Goal: Obtain resource: Download file/media

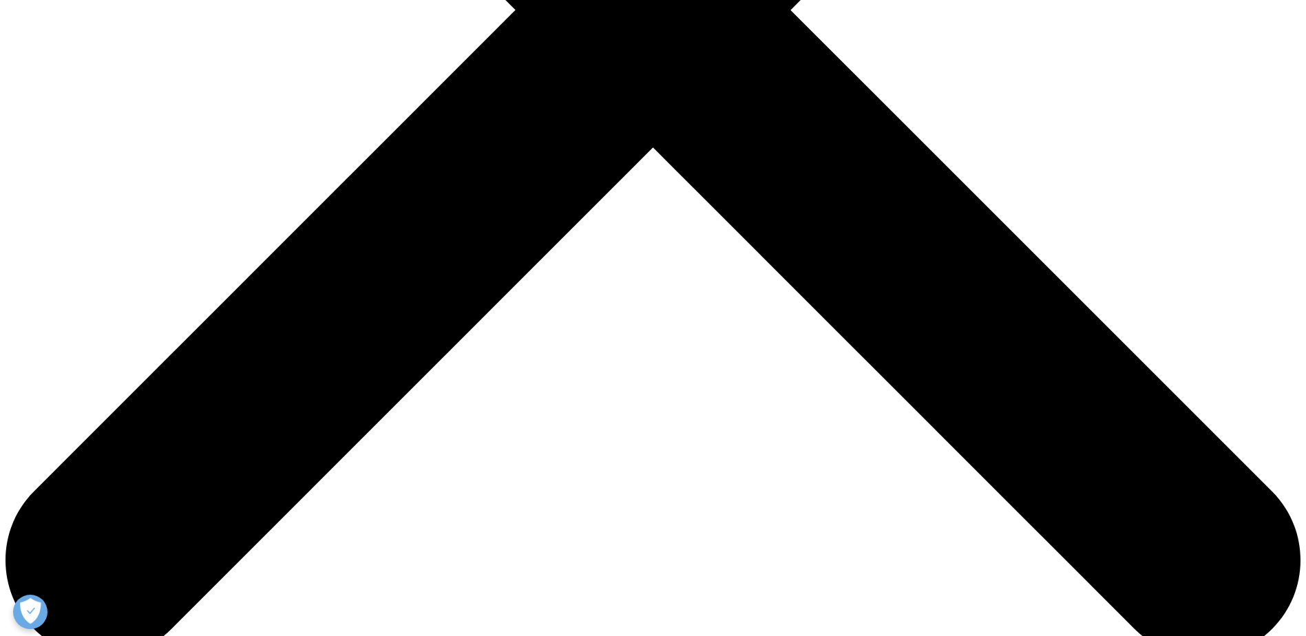
scroll to position [688, 0]
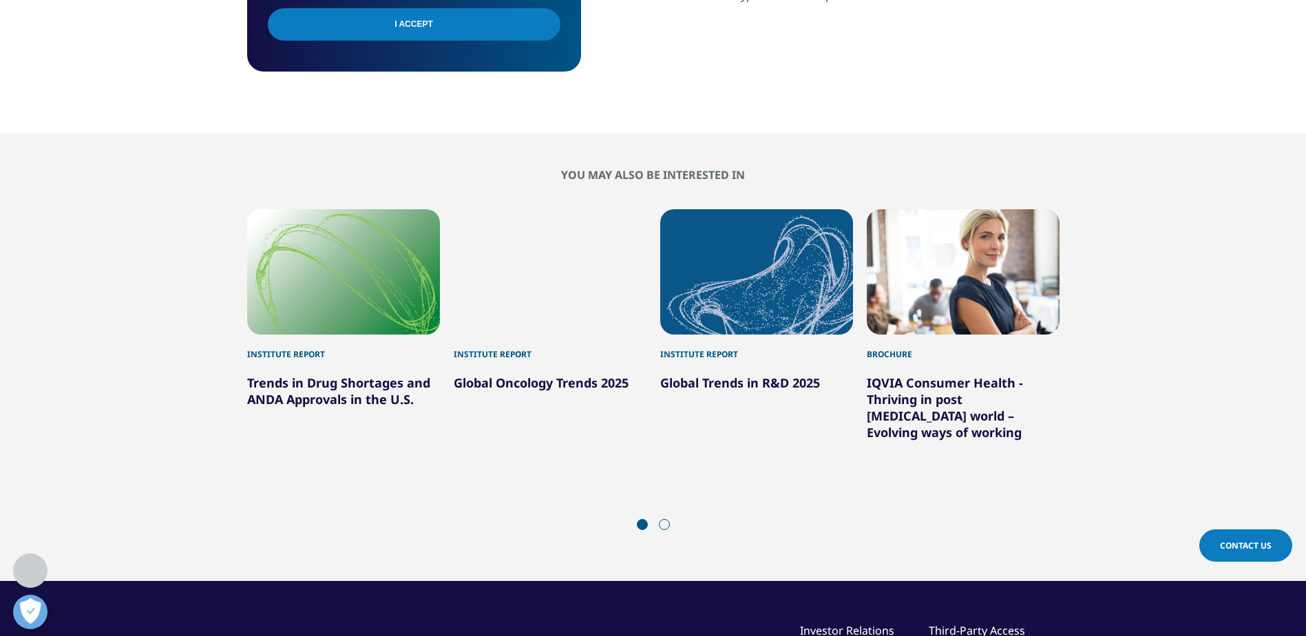
click at [693, 519] on div "Next" at bounding box center [684, 525] width 18 height 13
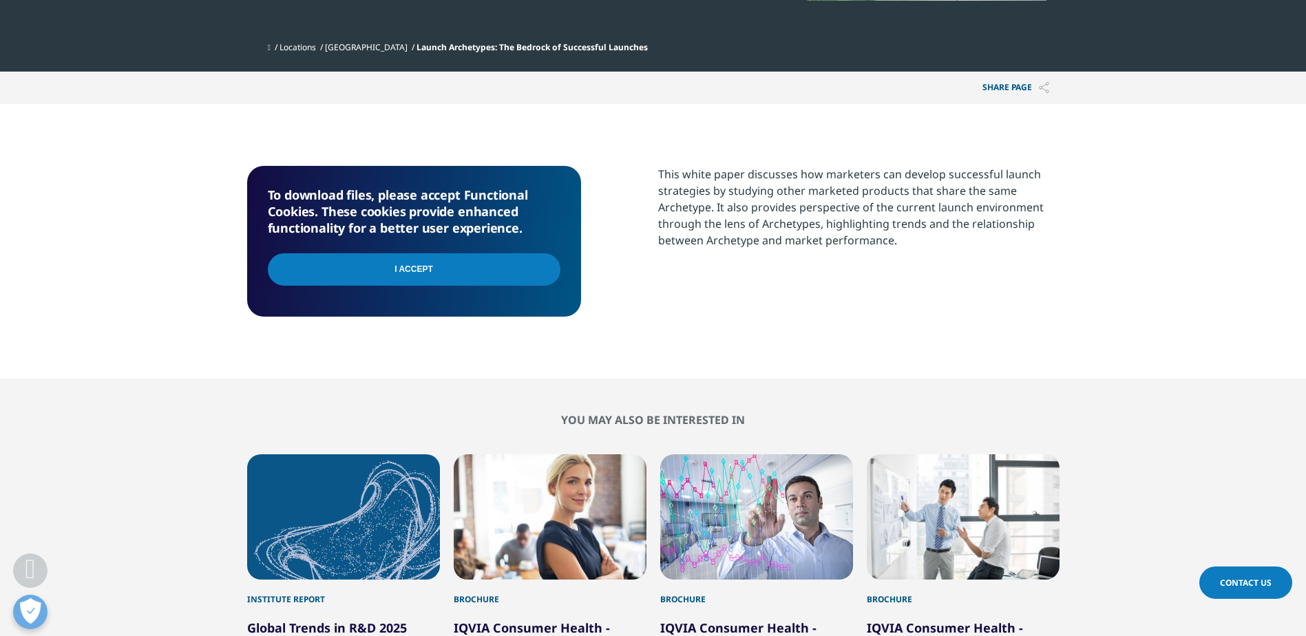
scroll to position [413, 0]
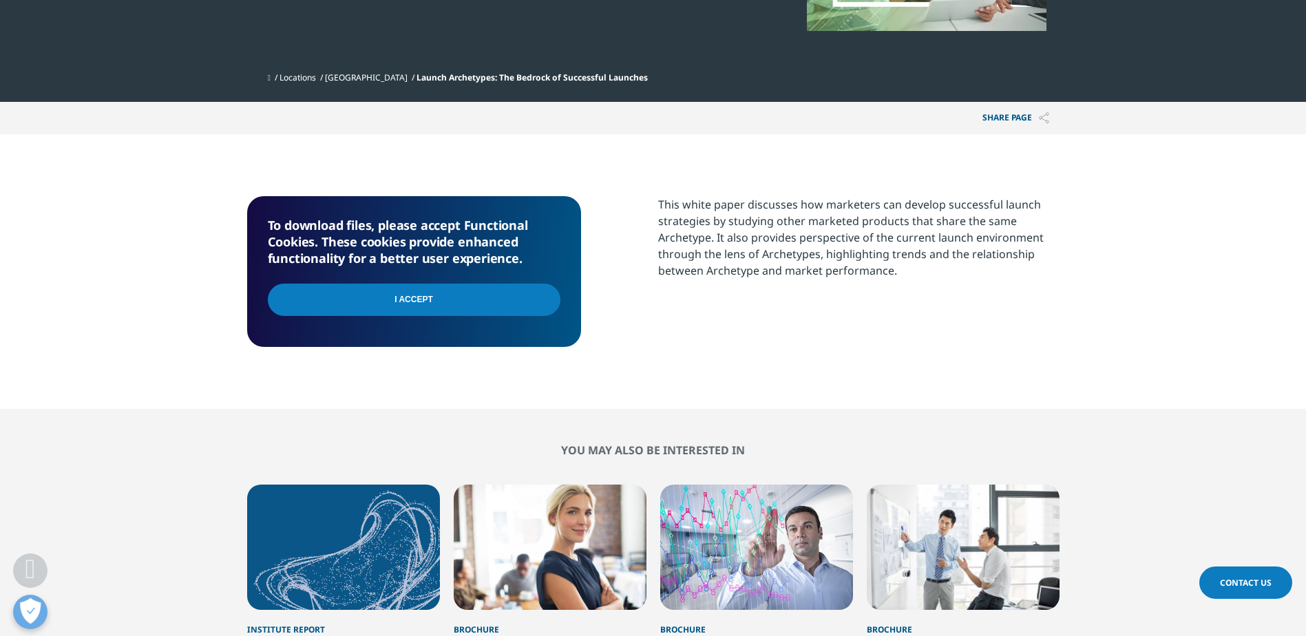
click at [496, 298] on input "I Accept" at bounding box center [414, 300] width 293 height 32
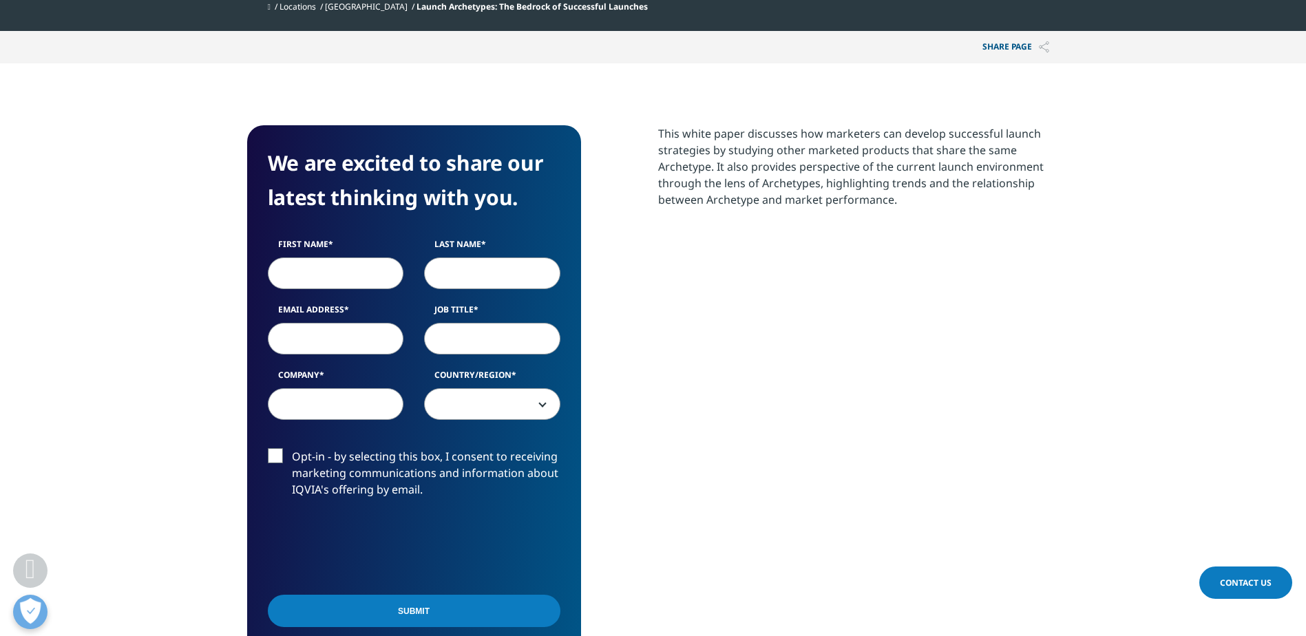
scroll to position [551, 0]
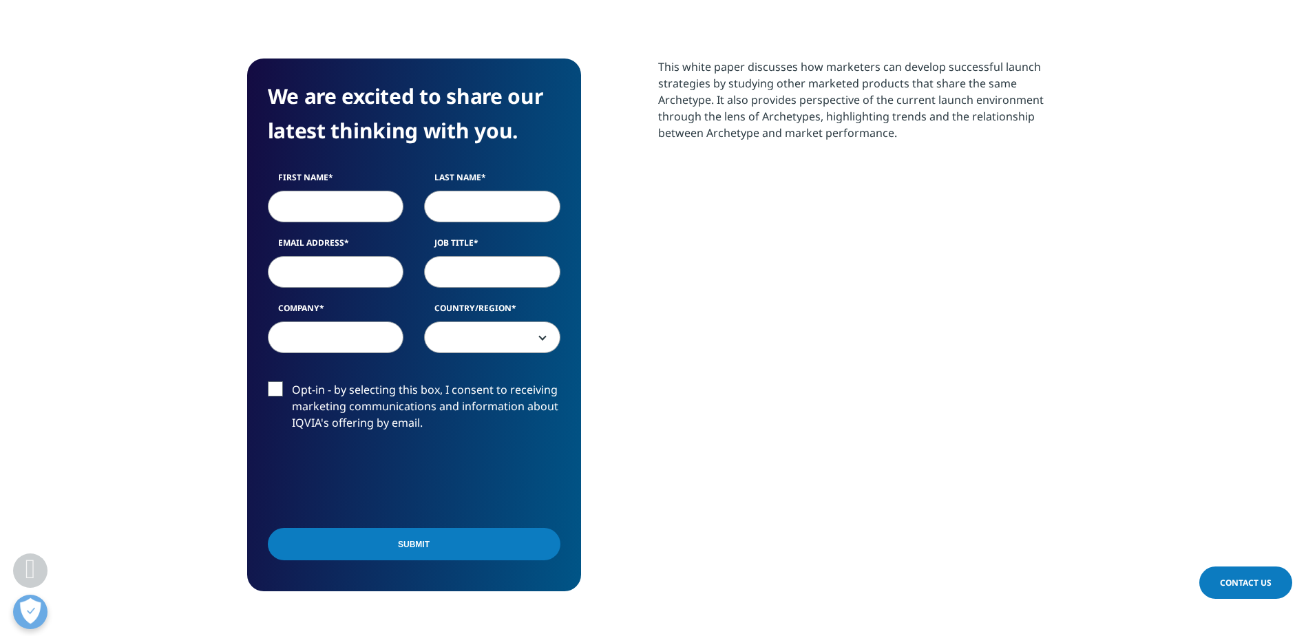
drag, startPoint x: 318, startPoint y: 211, endPoint x: 329, endPoint y: 212, distance: 11.0
click at [318, 211] on input "First Name" at bounding box center [336, 207] width 136 height 32
type input "ANGELES"
type input "GARCIA"
type input "angeles.garcia@ucb.com"
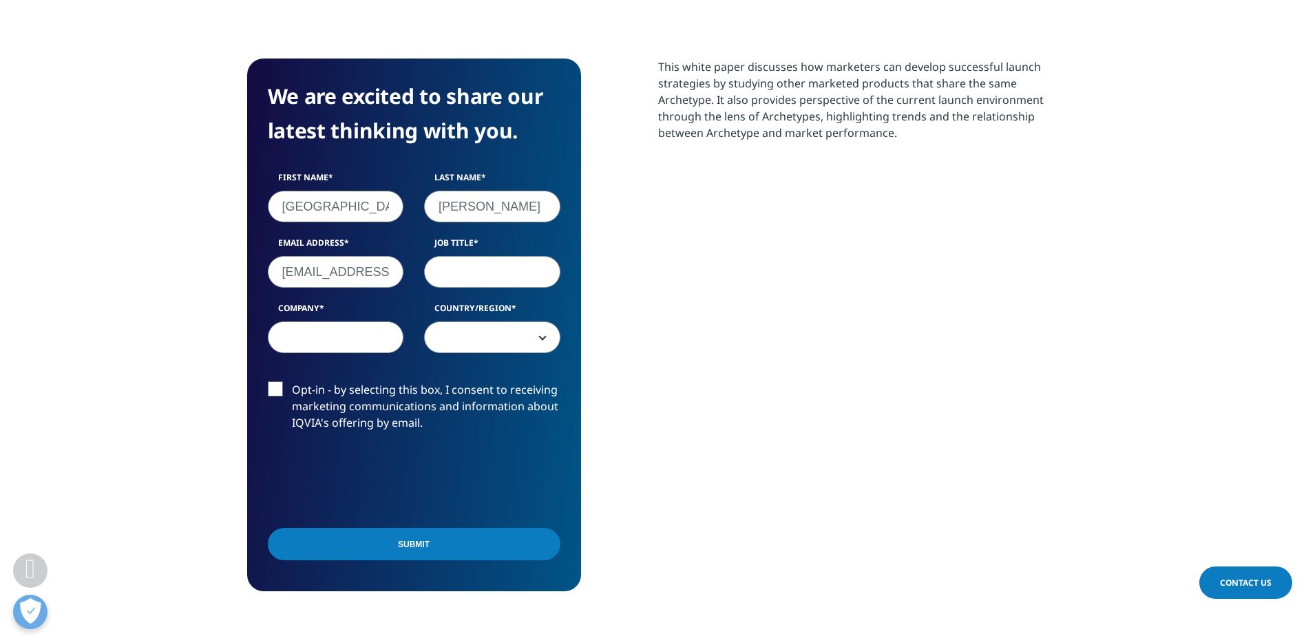
select select "Spain"
click at [471, 276] on input "Job Title" at bounding box center [492, 272] width 136 height 32
type input "Launch Readiness Lead Rare & Epilepsy"
drag, startPoint x: 311, startPoint y: 333, endPoint x: 354, endPoint y: 338, distance: 43.0
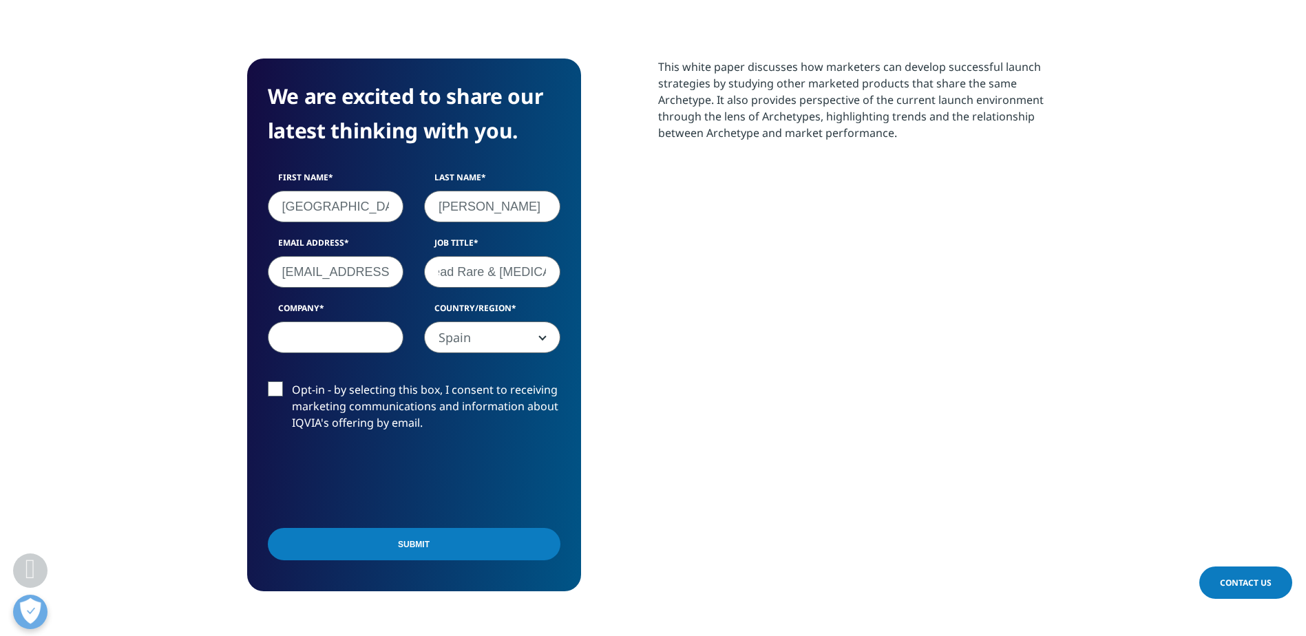
click at [311, 333] on input "Company" at bounding box center [336, 338] width 136 height 32
type input "UCB"
click at [540, 384] on label "Opt-in - by selecting this box, I consent to receiving marketing communications…" at bounding box center [414, 409] width 293 height 57
click at [292, 381] on input "Opt-in - by selecting this box, I consent to receiving marketing communications…" at bounding box center [292, 381] width 0 height 0
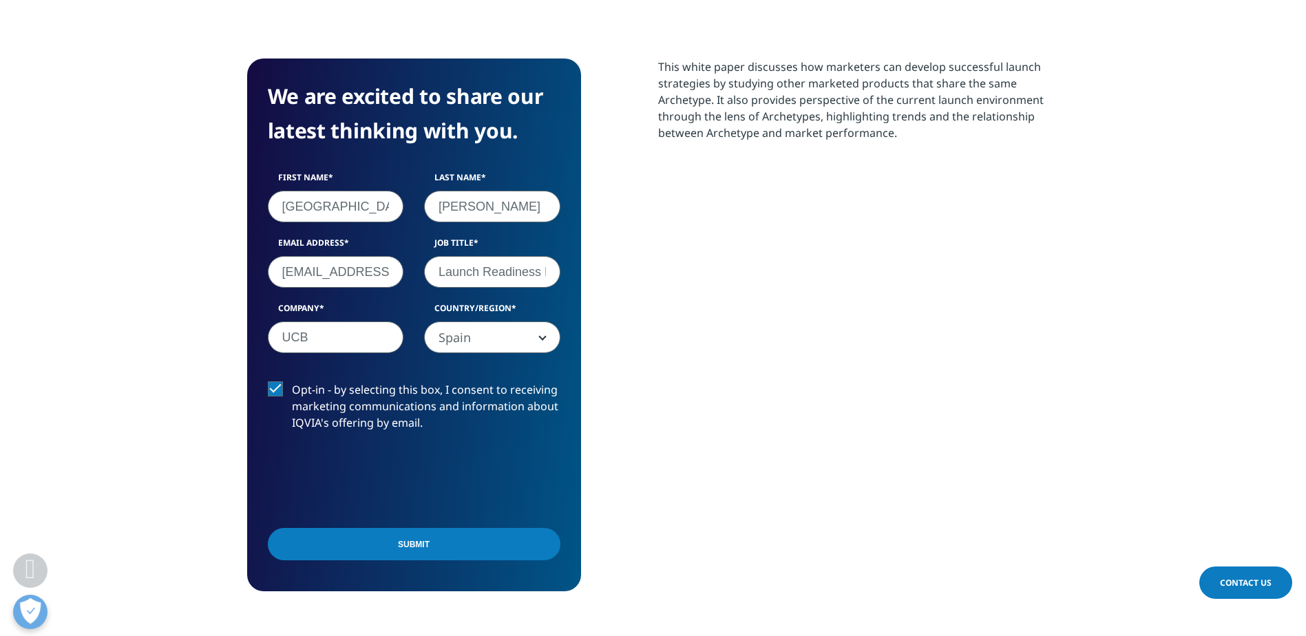
click at [436, 546] on input "Submit" at bounding box center [414, 544] width 293 height 32
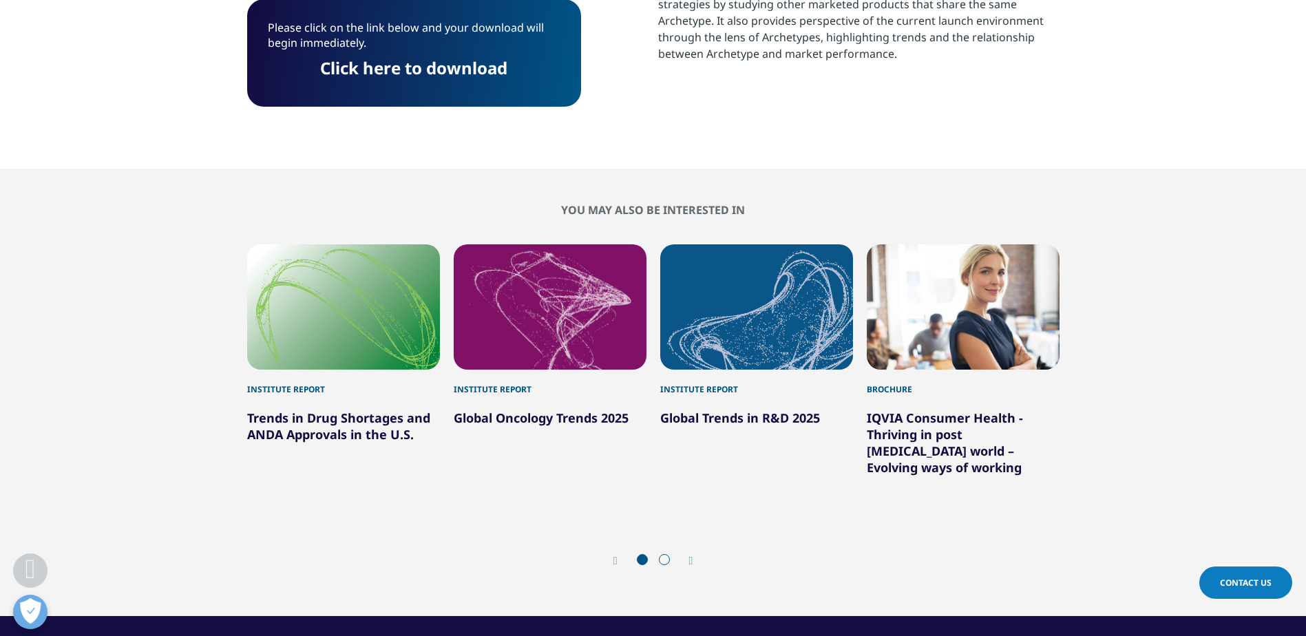
scroll to position [127, 812]
click at [447, 69] on link "Click here to download" at bounding box center [413, 67] width 187 height 23
